Goal: Task Accomplishment & Management: Manage account settings

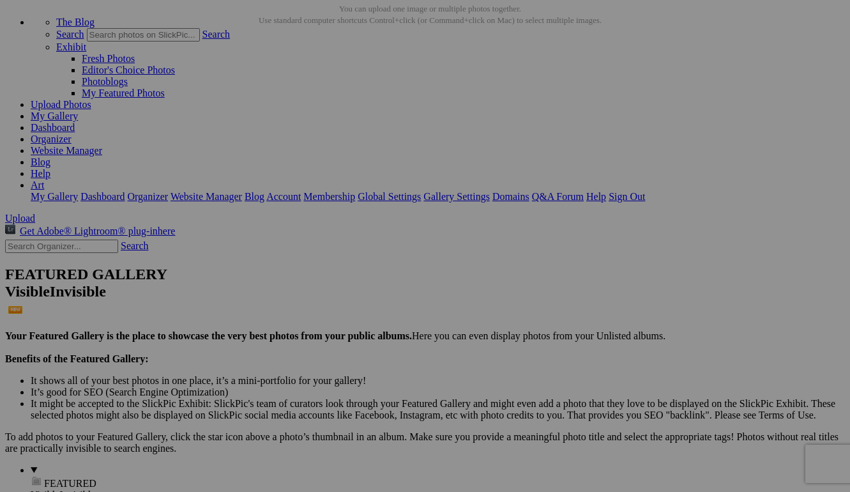
scroll to position [61, 0]
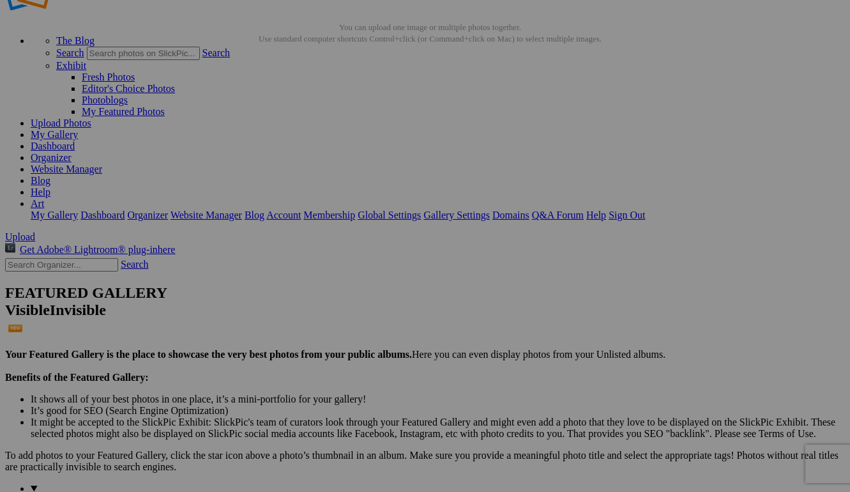
scroll to position [33, 0]
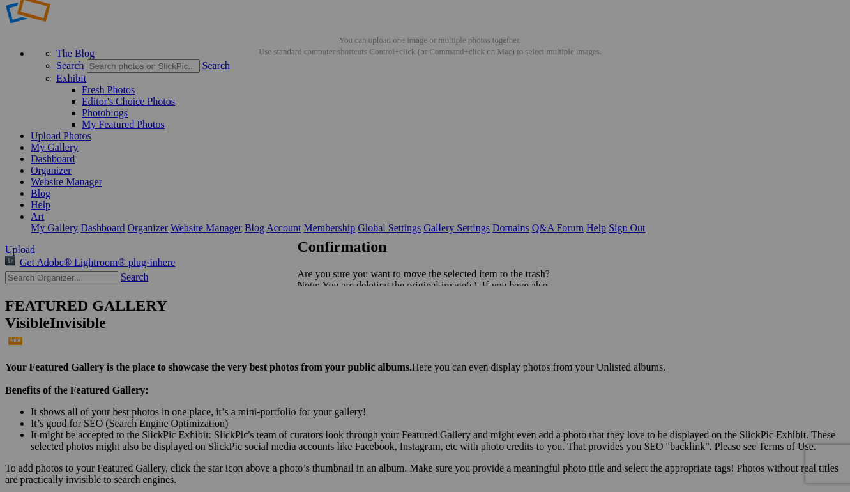
click at [340, 330] on span "Yes" at bounding box center [333, 329] width 15 height 11
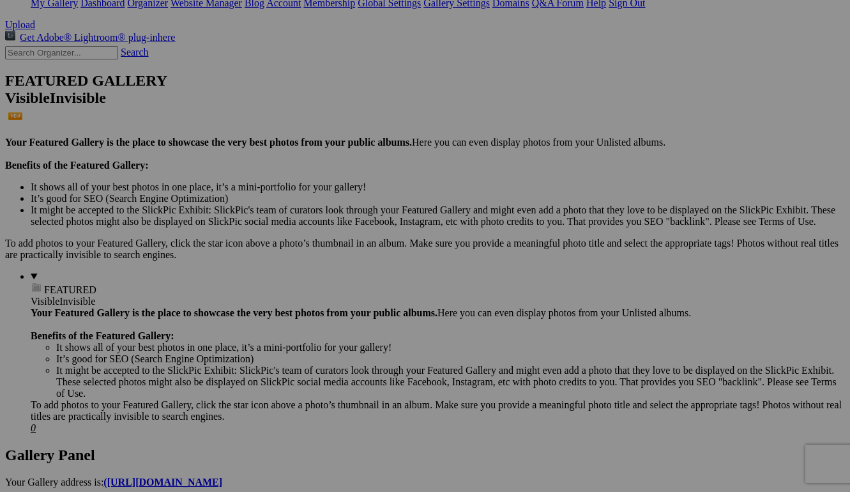
scroll to position [334, 0]
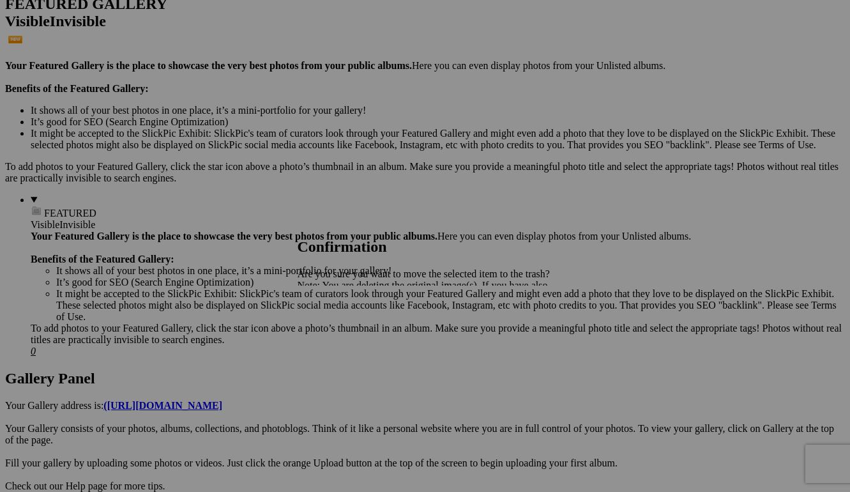
click at [340, 330] on span "Yes" at bounding box center [333, 329] width 15 height 11
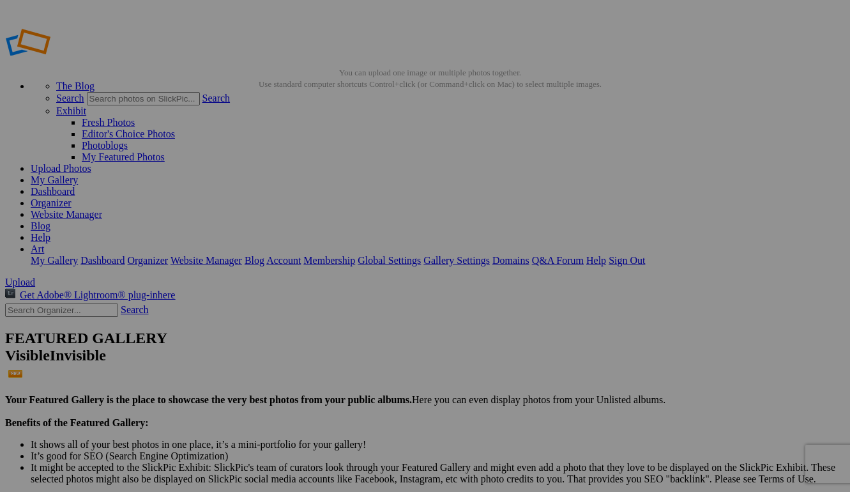
scroll to position [0, 0]
click at [44, 243] on link "Art" at bounding box center [37, 248] width 13 height 11
click at [645, 255] on link "Sign Out" at bounding box center [627, 260] width 36 height 11
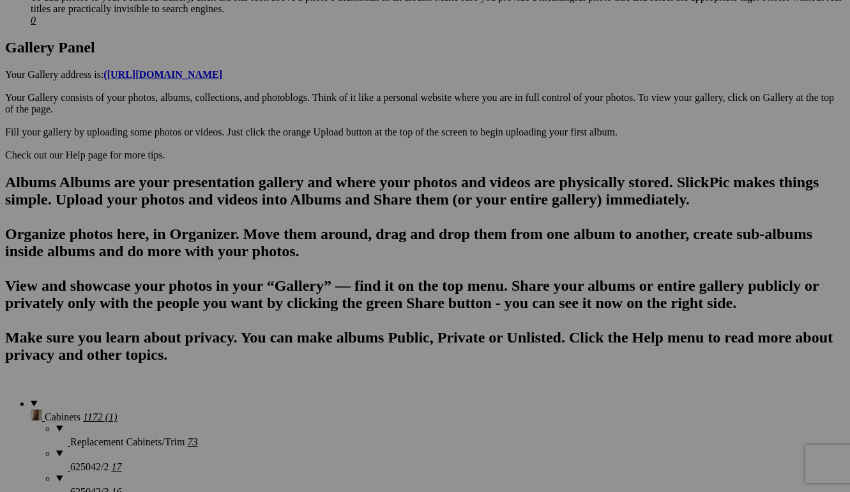
scroll to position [691, 0]
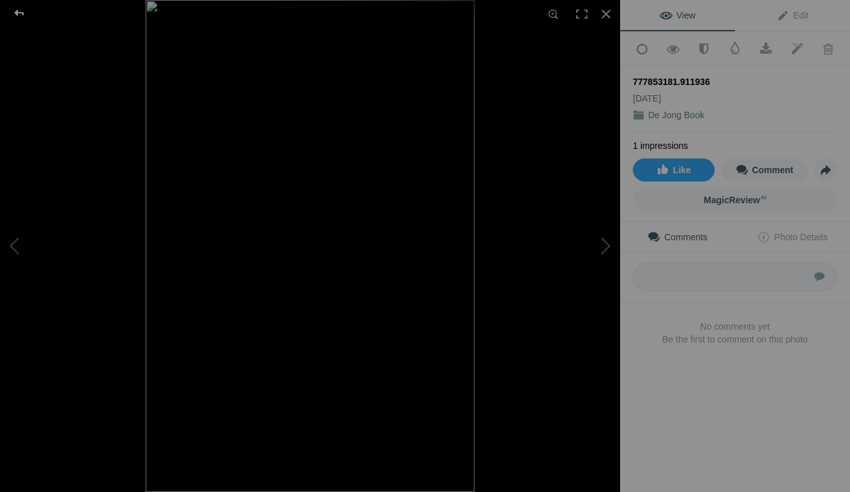
click at [19, 10] on div at bounding box center [19, 13] width 46 height 26
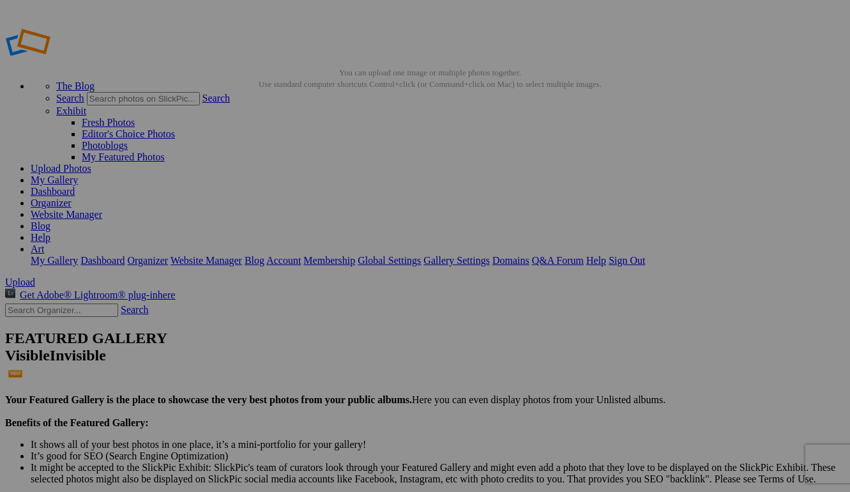
scroll to position [0, 0]
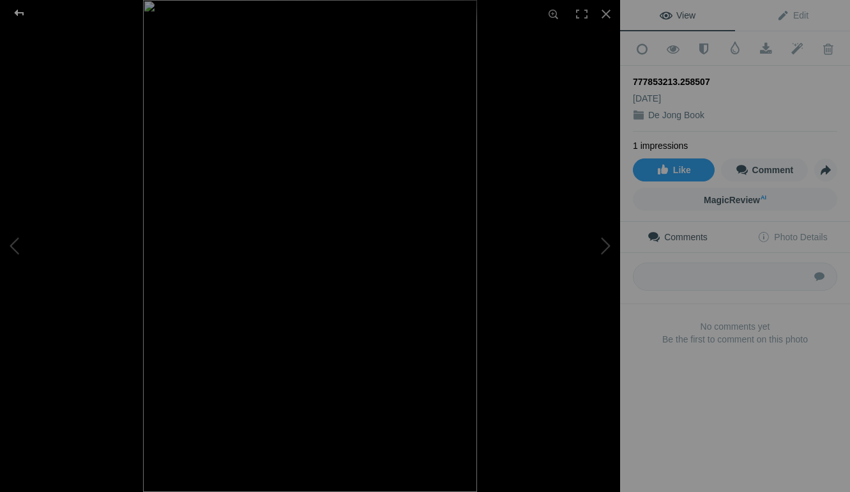
click at [16, 14] on div at bounding box center [19, 13] width 46 height 26
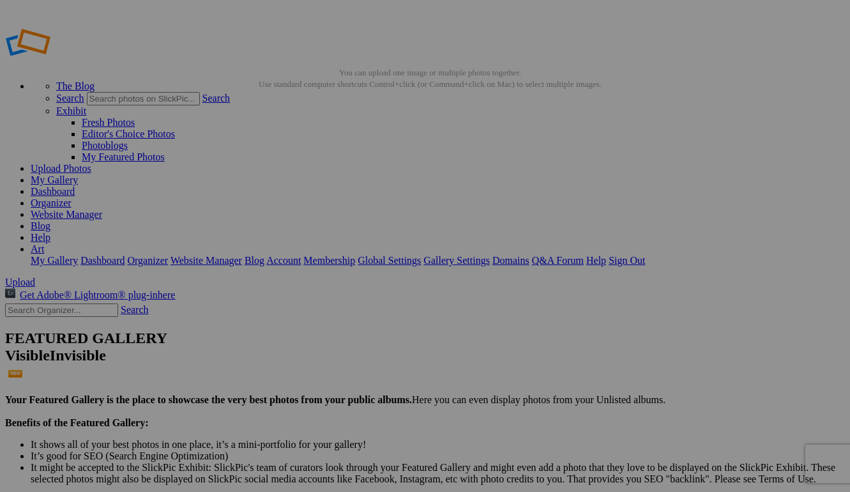
click at [44, 243] on link "Art" at bounding box center [37, 248] width 13 height 11
click at [645, 255] on link "Sign Out" at bounding box center [627, 260] width 36 height 11
